Goal: Task Accomplishment & Management: Use online tool/utility

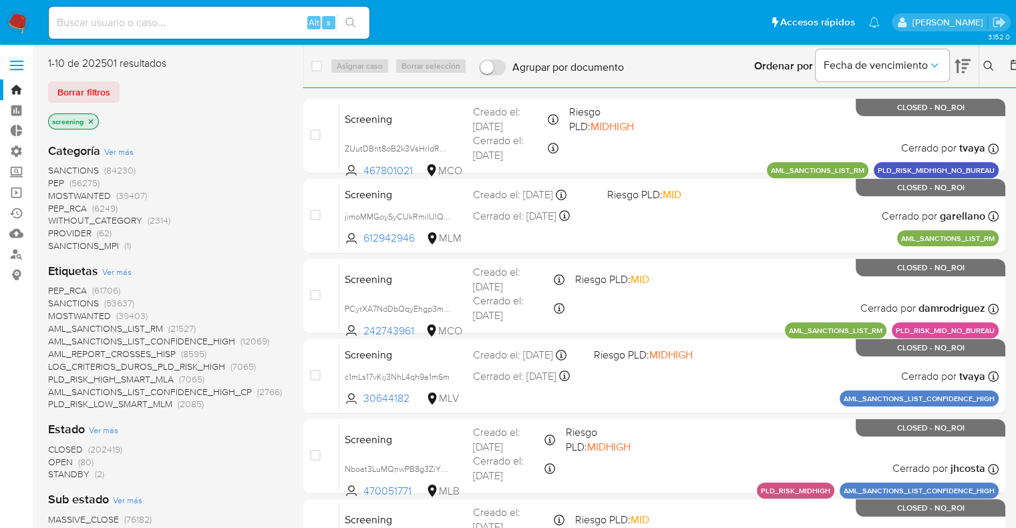
click at [732, 29] on ul "Pausado Ver notificaciones Alt s Accesos rápidos Presiona las siguientes teclas…" at bounding box center [464, 21] width 844 height 33
click at [734, 17] on ul "Pausado Ver notificaciones Alt s Accesos rápidos Presiona las siguientes teclas…" at bounding box center [464, 21] width 844 height 33
click at [190, 57] on div "1-10 de 202501 resultados" at bounding box center [155, 63] width 214 height 15
click at [123, 85] on div "Borrar filtros" at bounding box center [155, 91] width 214 height 21
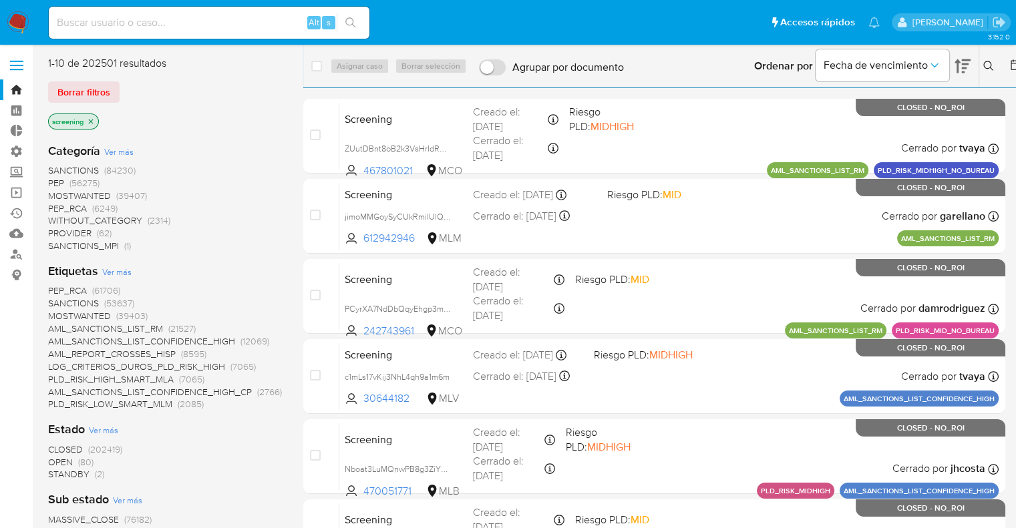
click at [124, 85] on div "Borrar filtros" at bounding box center [155, 91] width 214 height 21
click at [118, 58] on div "1-10 de 202501 resultados" at bounding box center [155, 63] width 214 height 15
click at [123, 85] on div "Borrar filtros" at bounding box center [155, 91] width 214 height 21
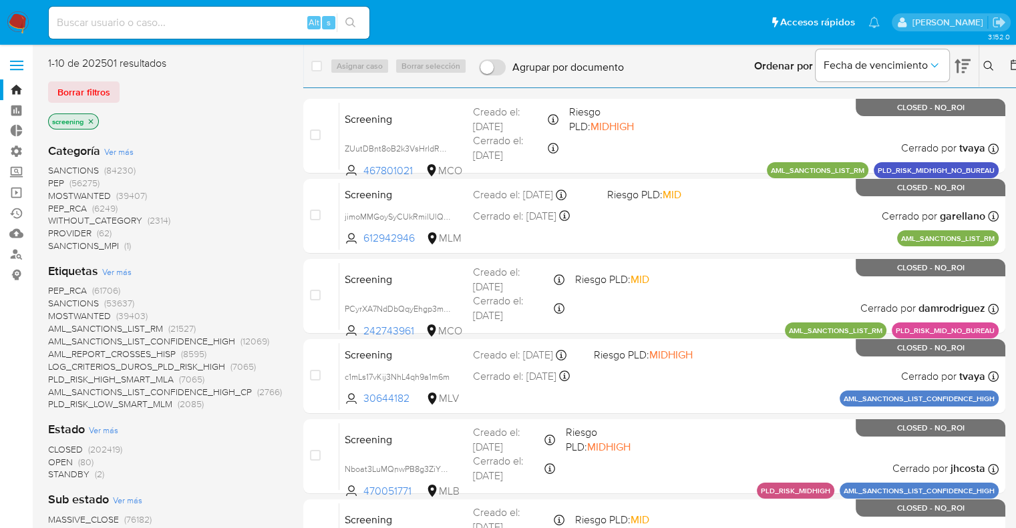
click at [122, 86] on div "Borrar filtros" at bounding box center [155, 91] width 214 height 21
click at [122, 85] on div "Borrar filtros" at bounding box center [155, 91] width 214 height 21
click at [124, 87] on div "Borrar filtros" at bounding box center [155, 91] width 214 height 21
